Goal: Task Accomplishment & Management: Manage account settings

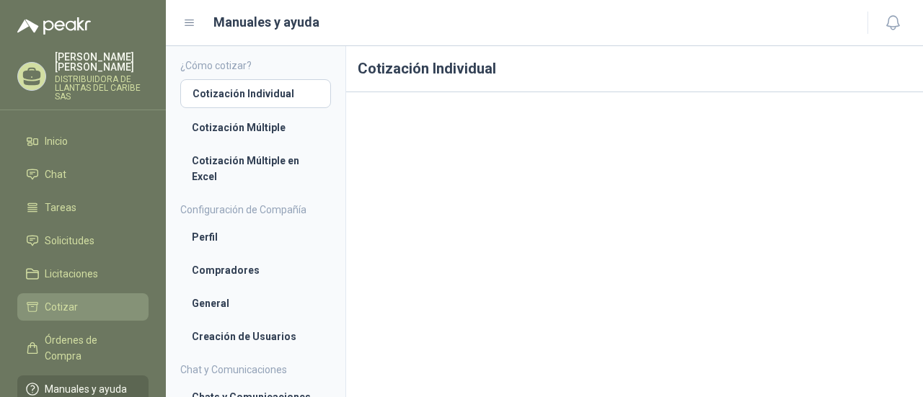
click at [92, 307] on li "Cotizar" at bounding box center [83, 307] width 114 height 16
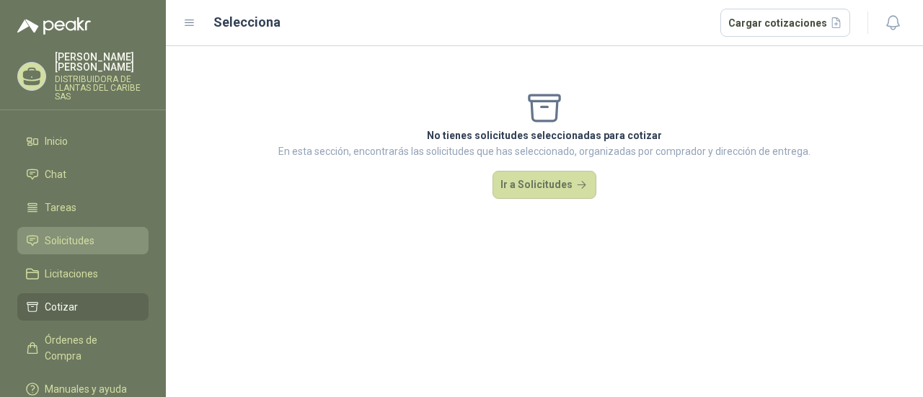
click at [79, 245] on span "Solicitudes" at bounding box center [70, 241] width 50 height 16
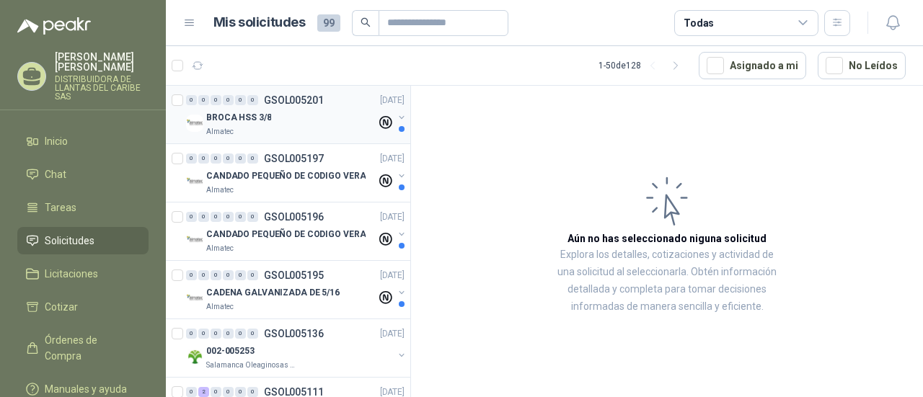
click at [264, 131] on div "Almatec" at bounding box center [291, 132] width 170 height 12
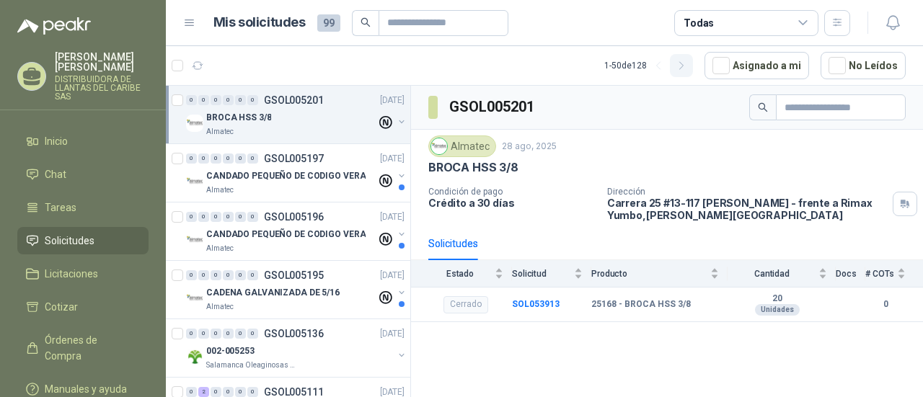
click at [688, 67] on icon "button" at bounding box center [682, 66] width 12 height 12
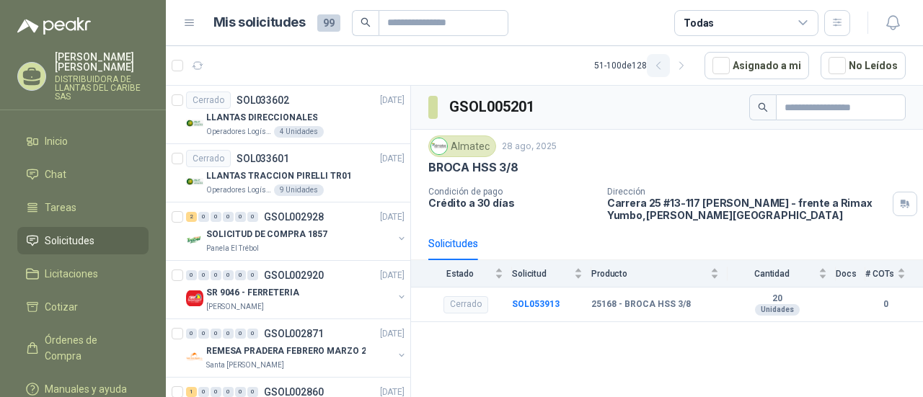
click at [668, 71] on button "button" at bounding box center [658, 65] width 23 height 23
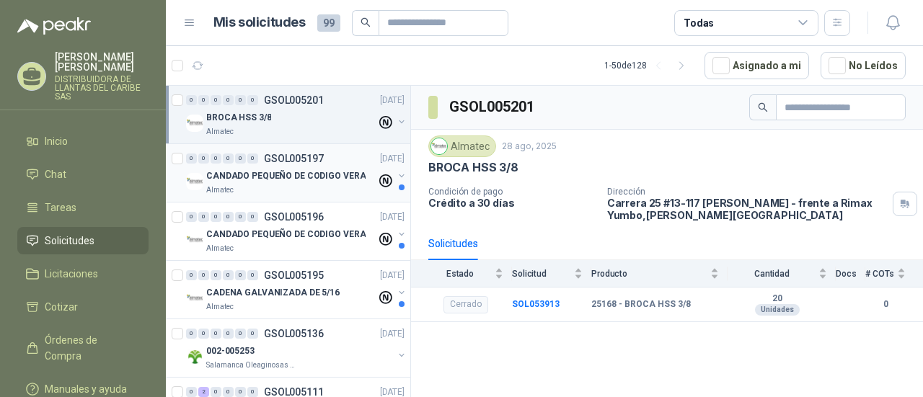
click at [270, 179] on p "CANDADO PEQUEÑO DE CODIGO VERA" at bounding box center [285, 176] width 159 height 14
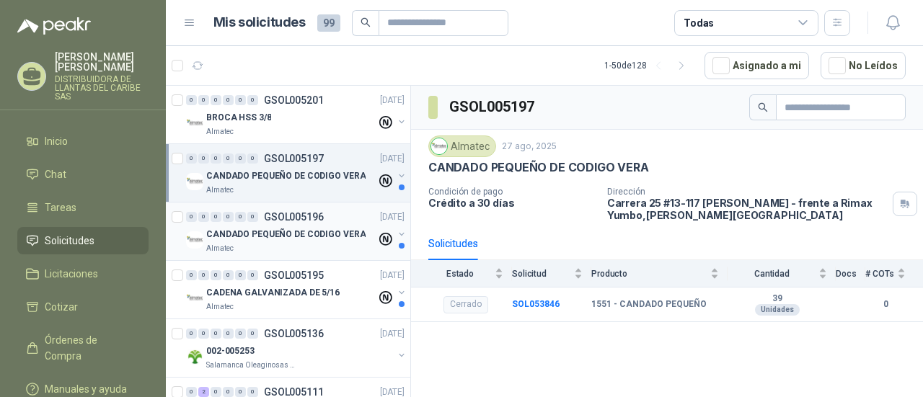
click at [307, 229] on p "CANDADO PEQUEÑO DE CODIGO VERA" at bounding box center [285, 235] width 159 height 14
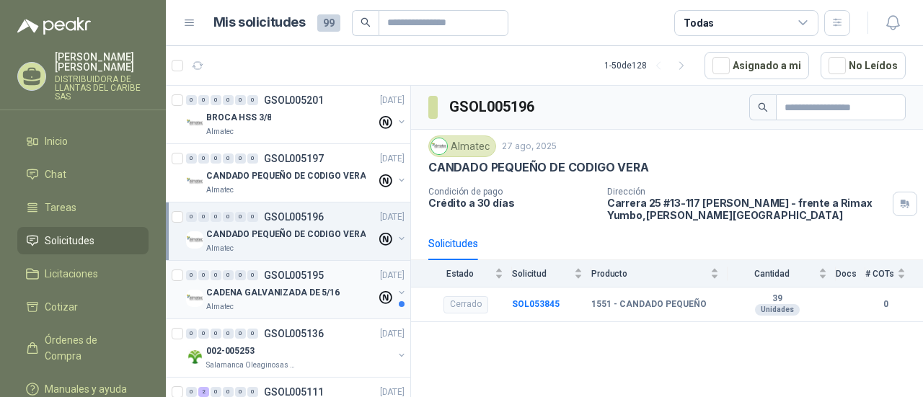
click at [309, 307] on div "Almatec" at bounding box center [291, 307] width 170 height 12
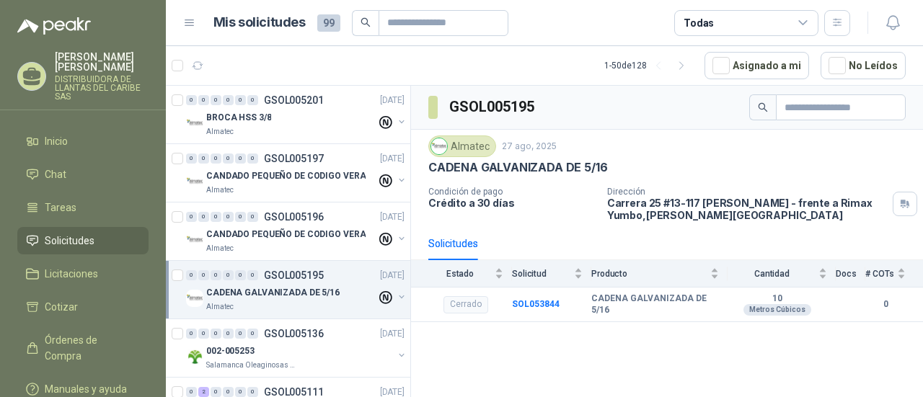
click at [327, 27] on span "99" at bounding box center [328, 22] width 23 height 17
